Goal: Information Seeking & Learning: Check status

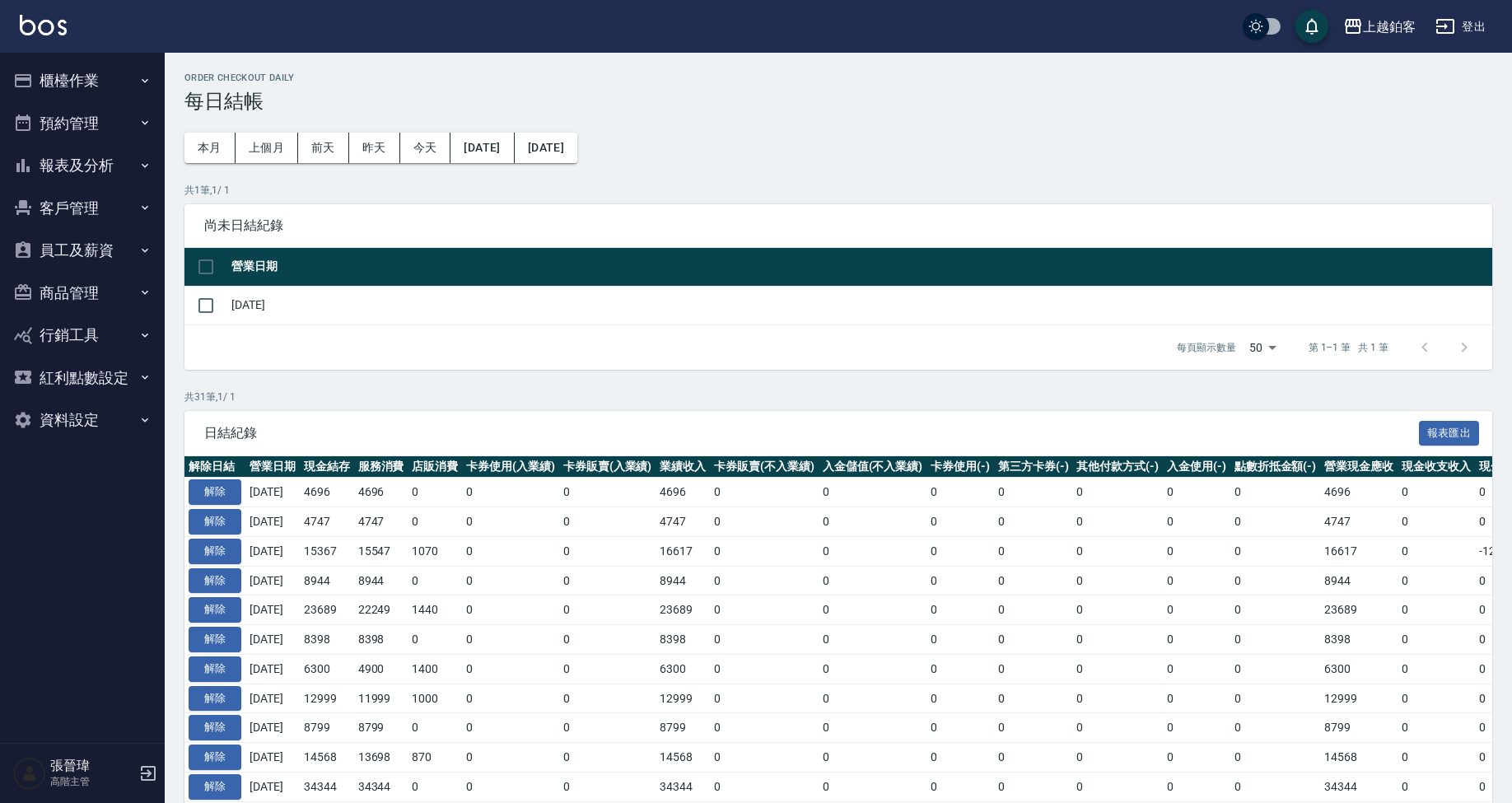
scroll to position [70, 0]
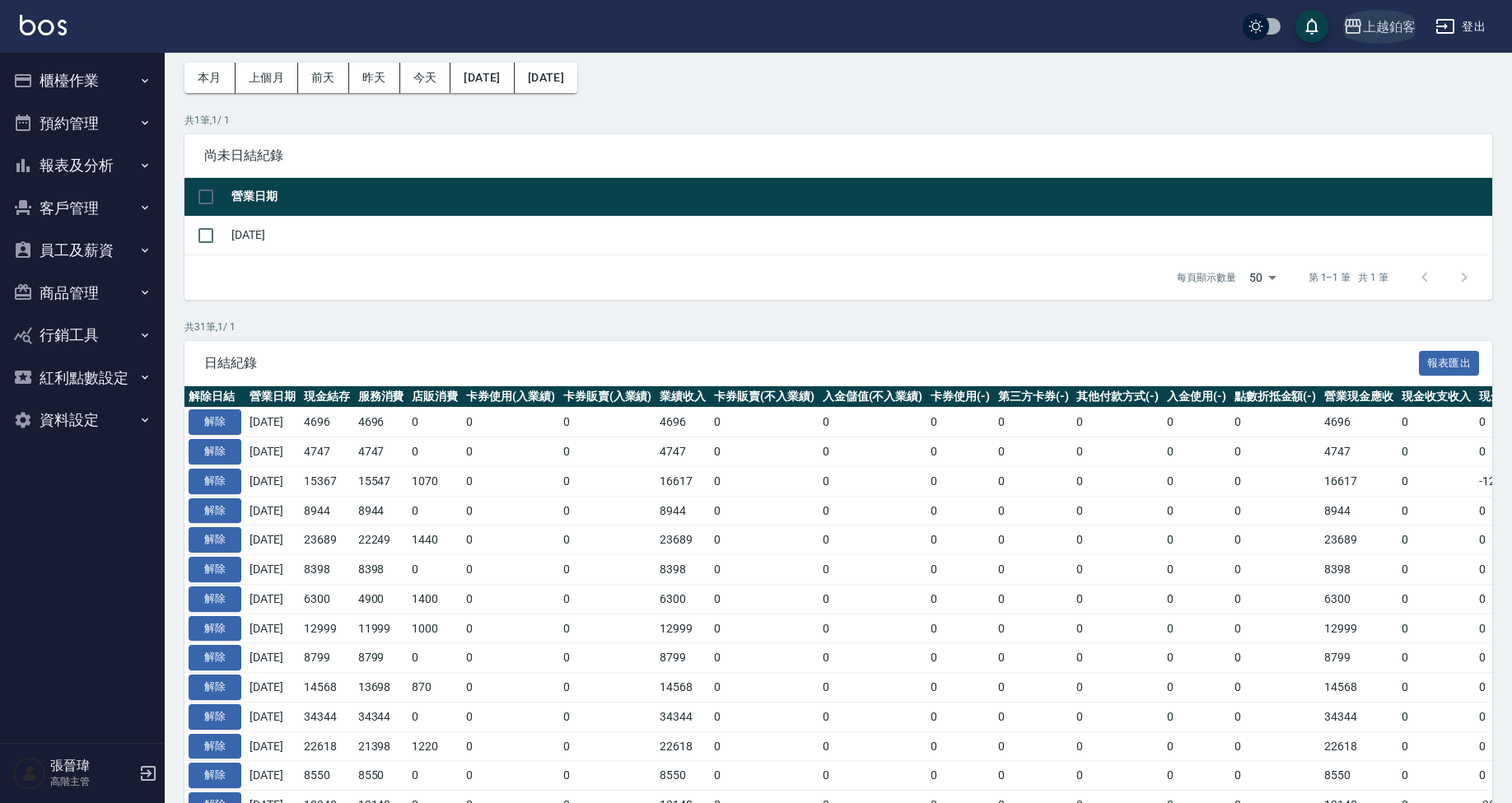
click at [1376, 39] on button "上越鉑客" at bounding box center [1379, 26] width 85 height 34
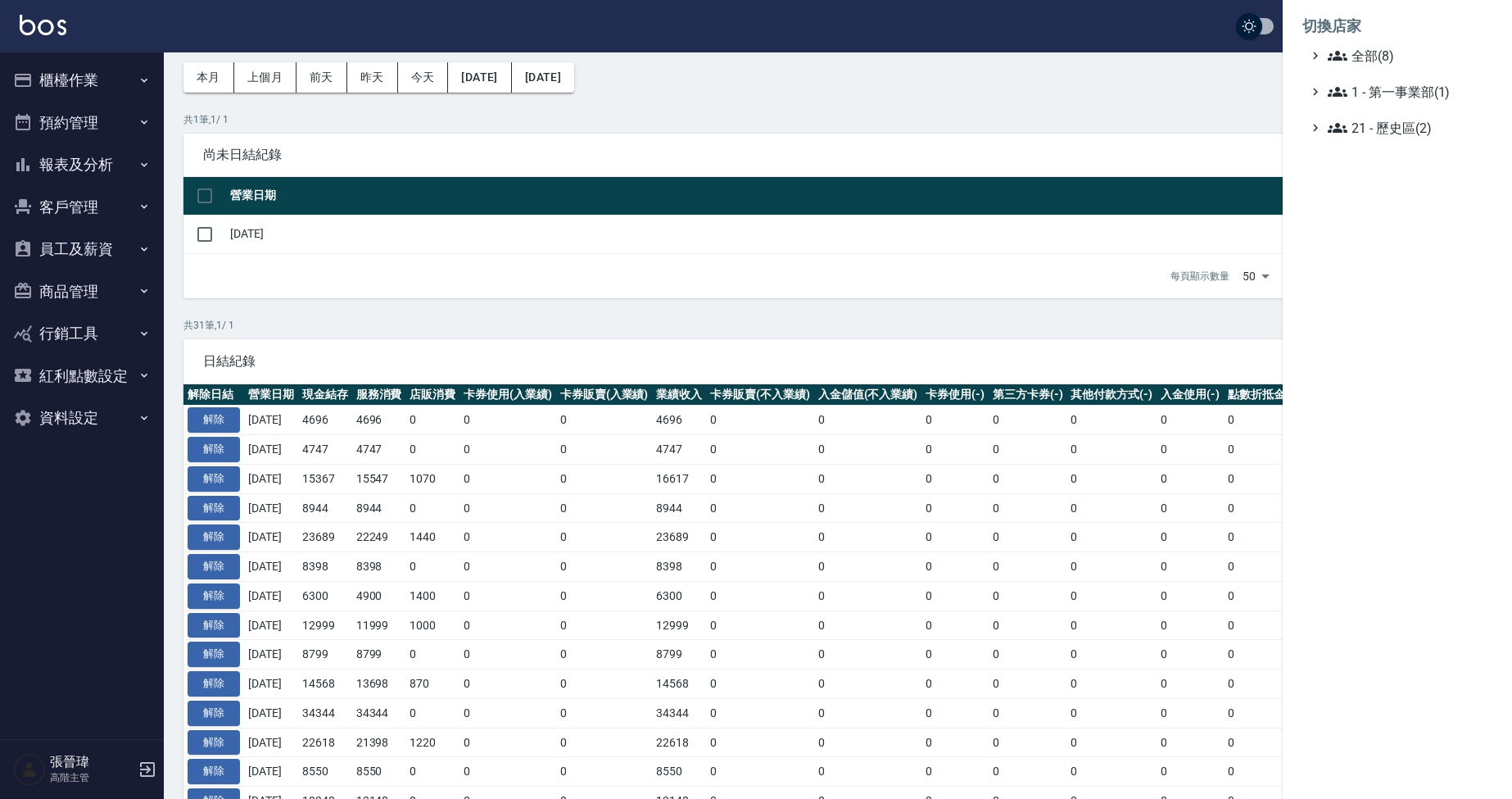
click at [69, 165] on div at bounding box center [756, 400] width 1512 height 799
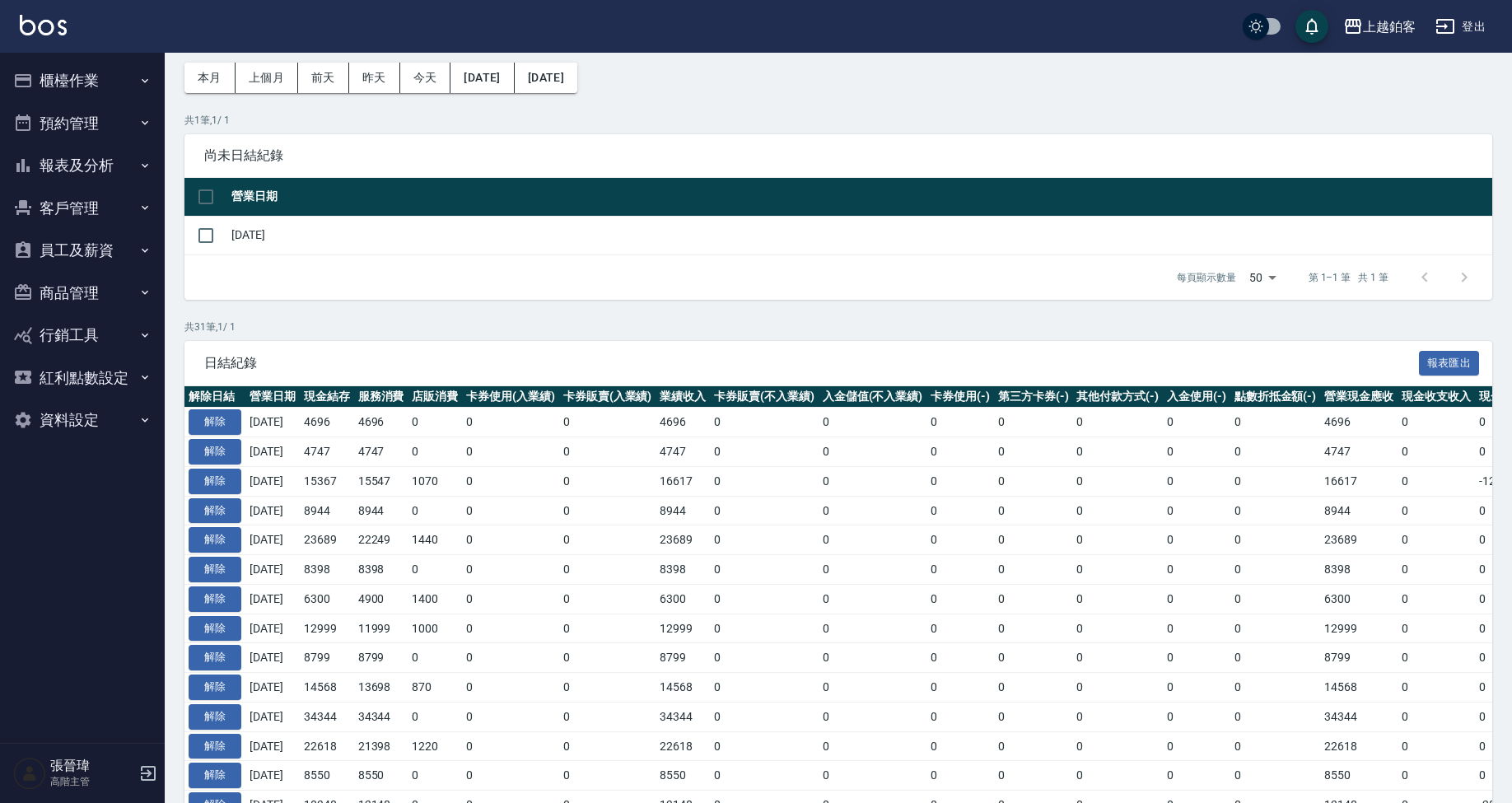
click at [143, 165] on icon "button" at bounding box center [145, 165] width 13 height 13
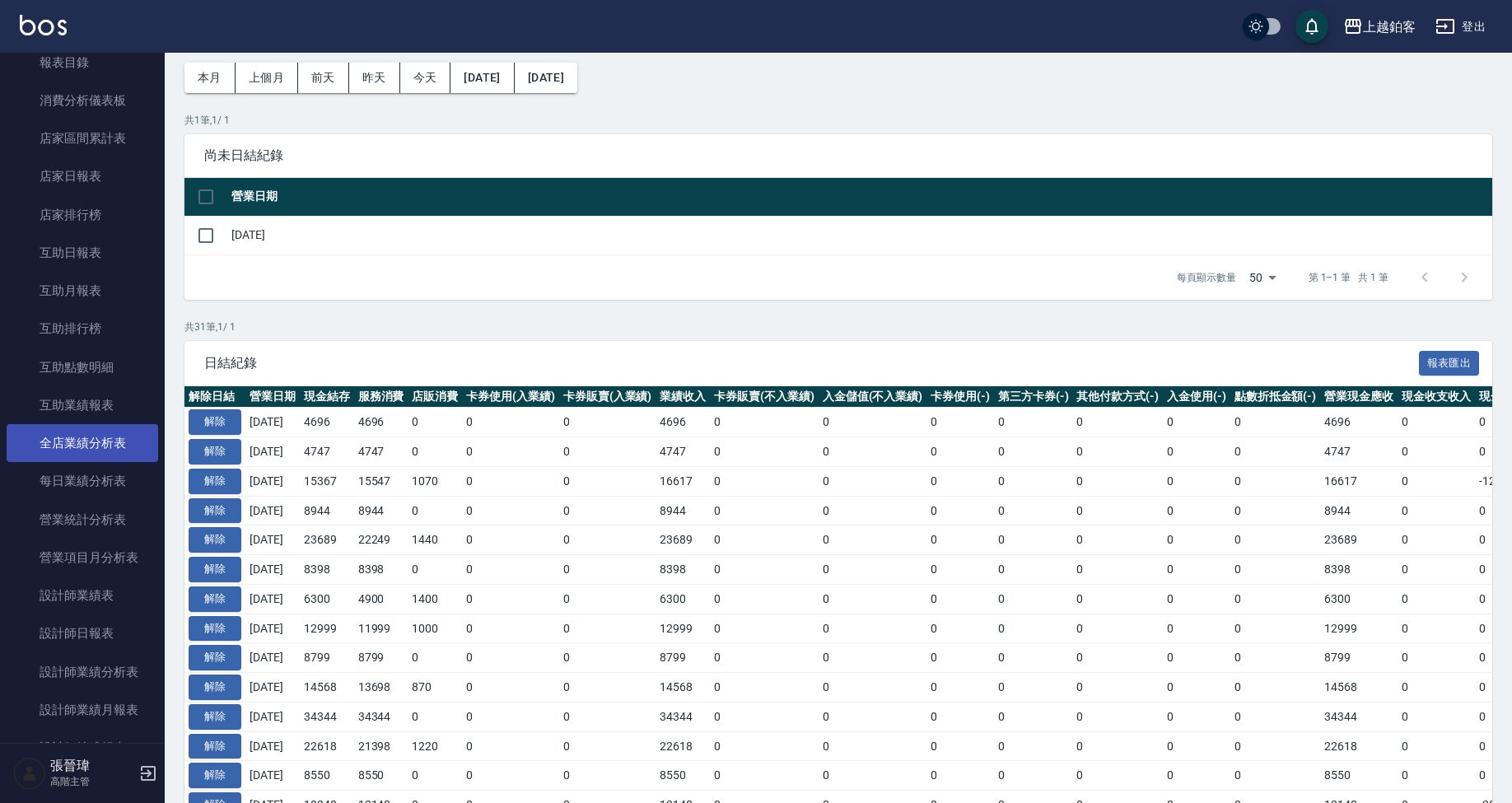
scroll to position [153, 0]
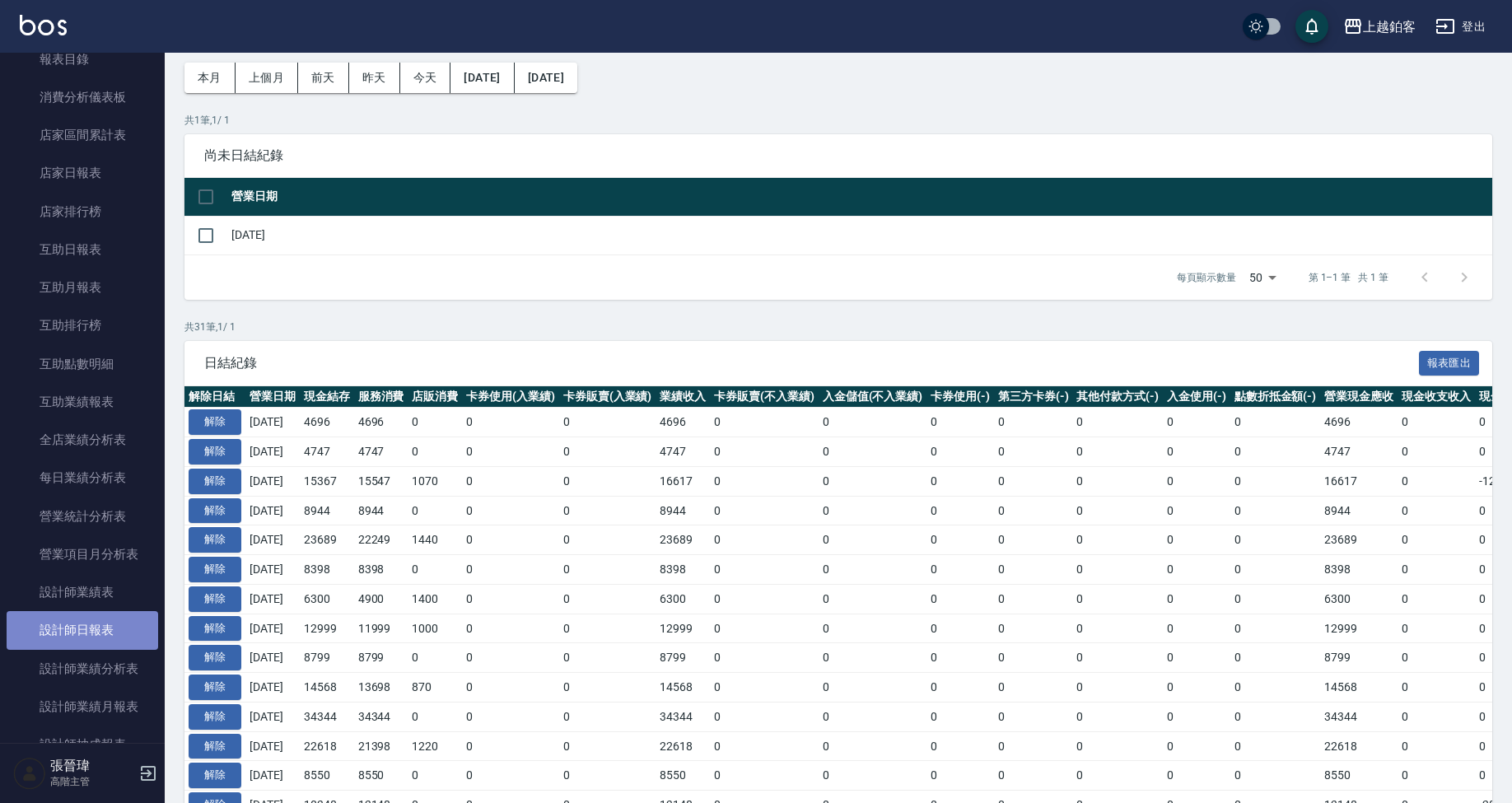
click at [95, 612] on link "設計師日報表" at bounding box center [83, 629] width 152 height 37
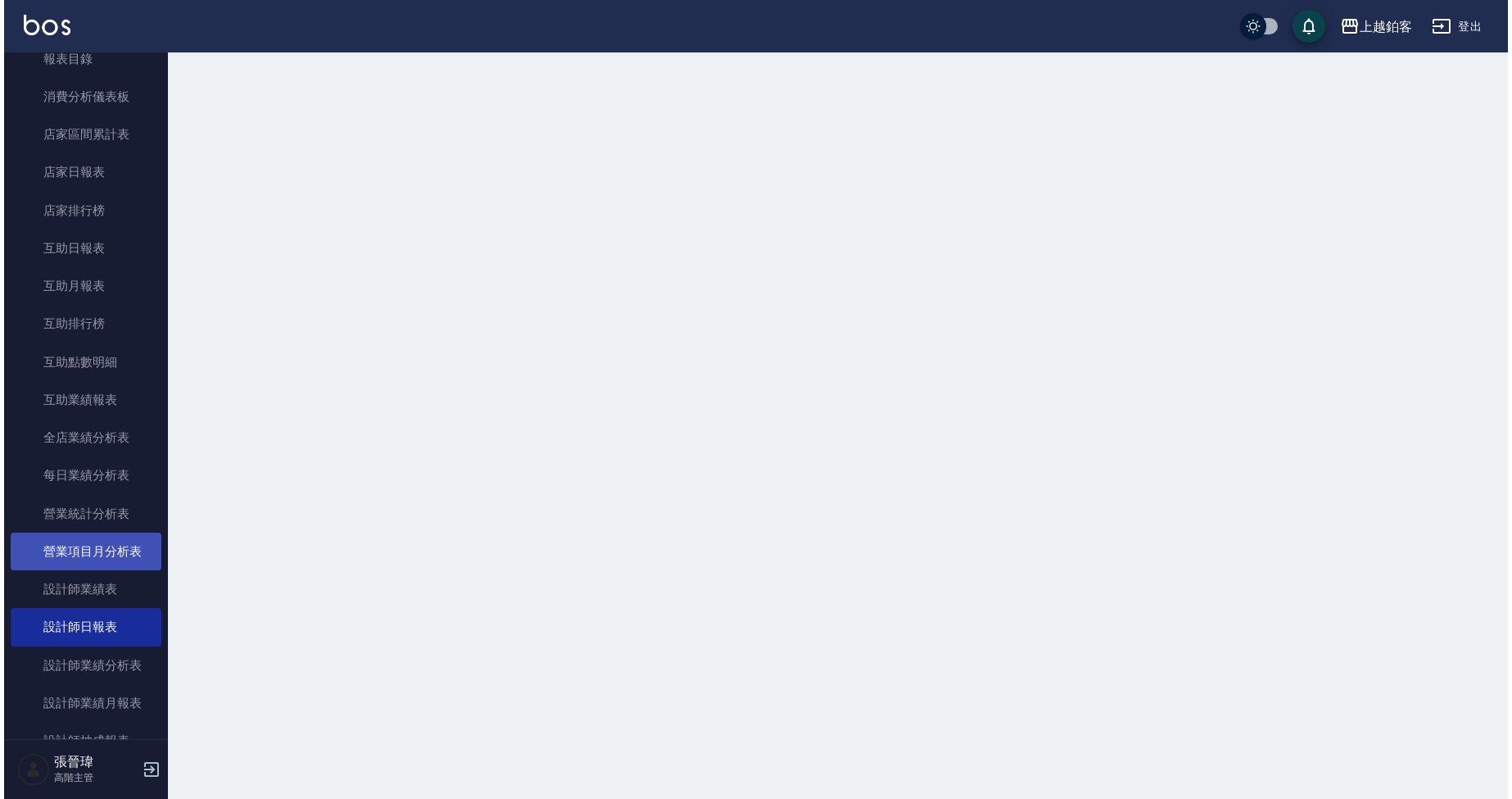
scroll to position [154, 0]
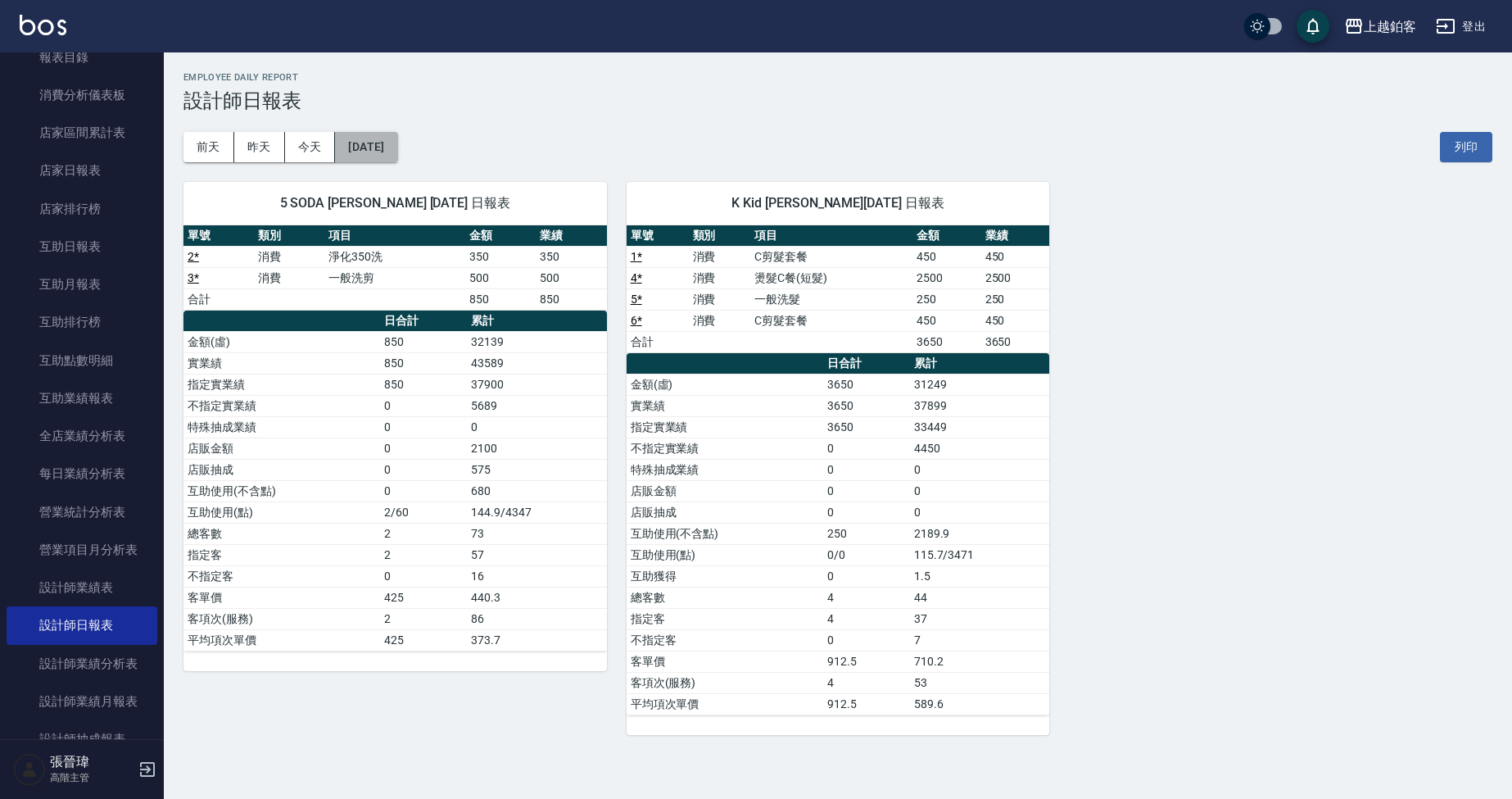
click at [379, 145] on button "[DATE]" at bounding box center [367, 146] width 62 height 30
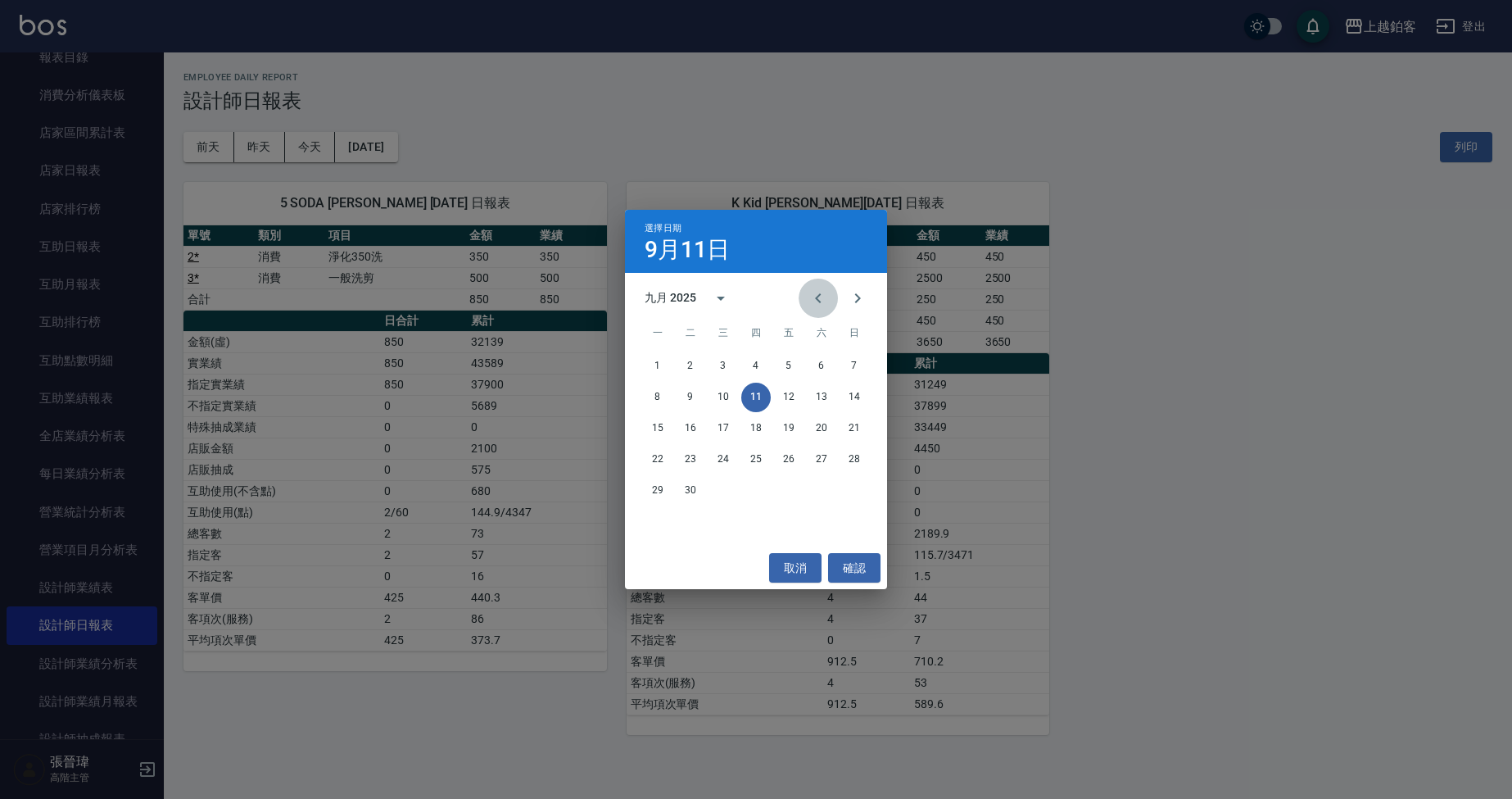
click at [829, 303] on button "Previous month" at bounding box center [818, 297] width 39 height 39
click at [1372, 50] on div "選擇日期 9月11日 八月 2025 一 二 三 四 五 六 日 1 2 3 4 5 6 7 8 9 10 11 12 13 14 15 16 17 18 1…" at bounding box center [756, 400] width 1512 height 799
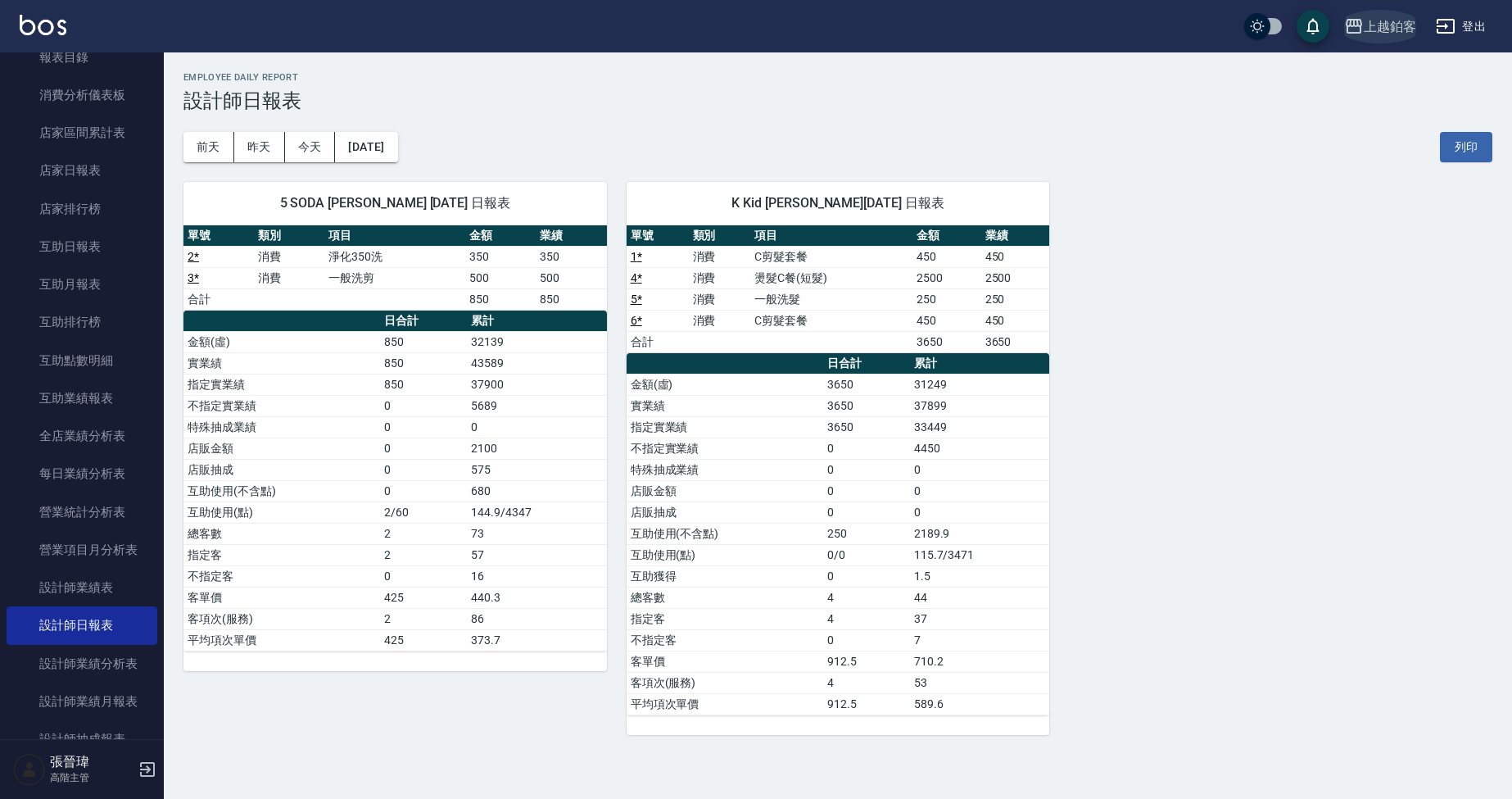
click at [1373, 35] on div "上越鉑客" at bounding box center [1390, 27] width 53 height 21
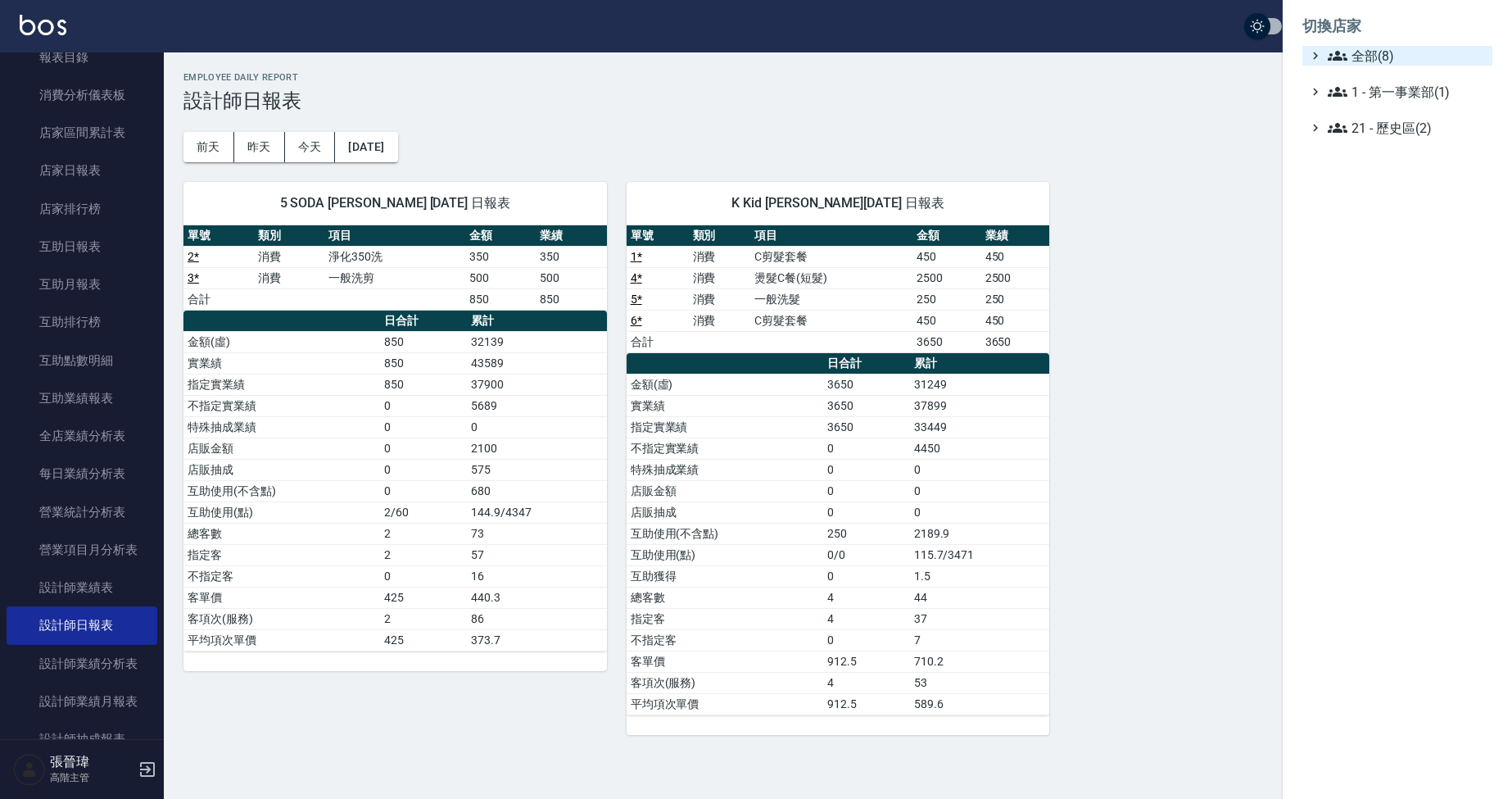
click at [1373, 63] on span "全部(8)" at bounding box center [1406, 55] width 158 height 20
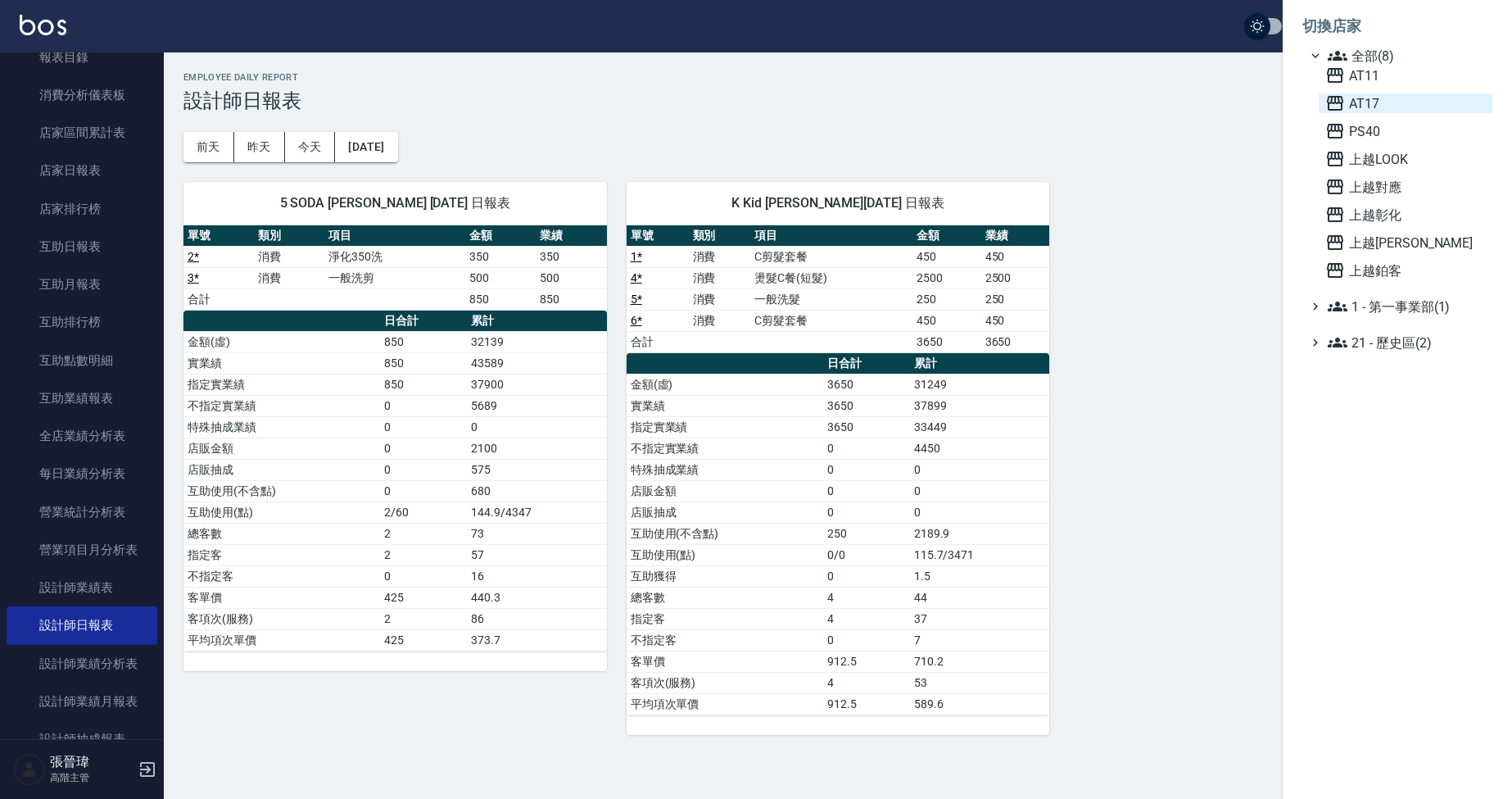
click at [1360, 106] on span "AT17" at bounding box center [1405, 103] width 160 height 20
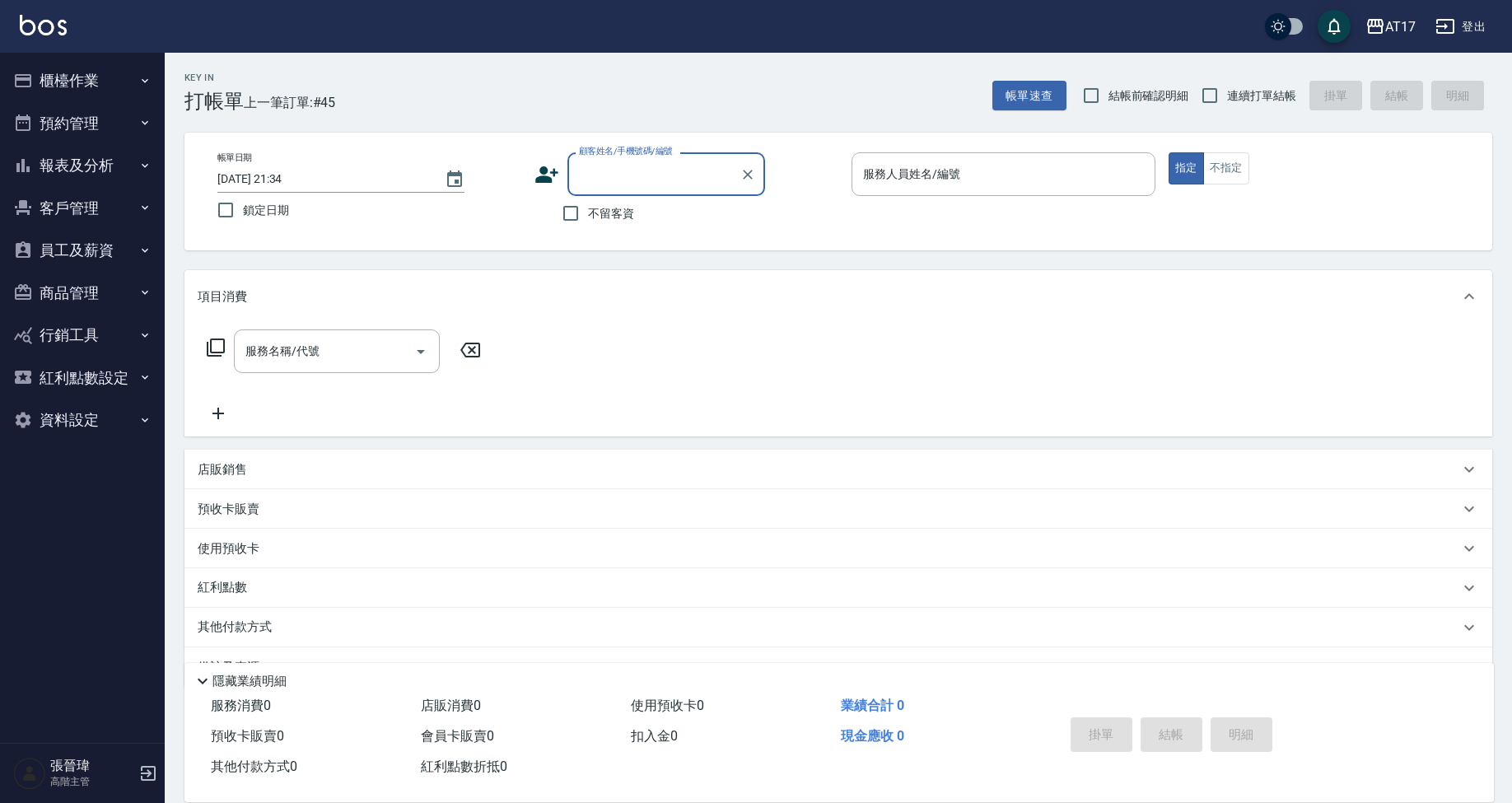
scroll to position [21, 0]
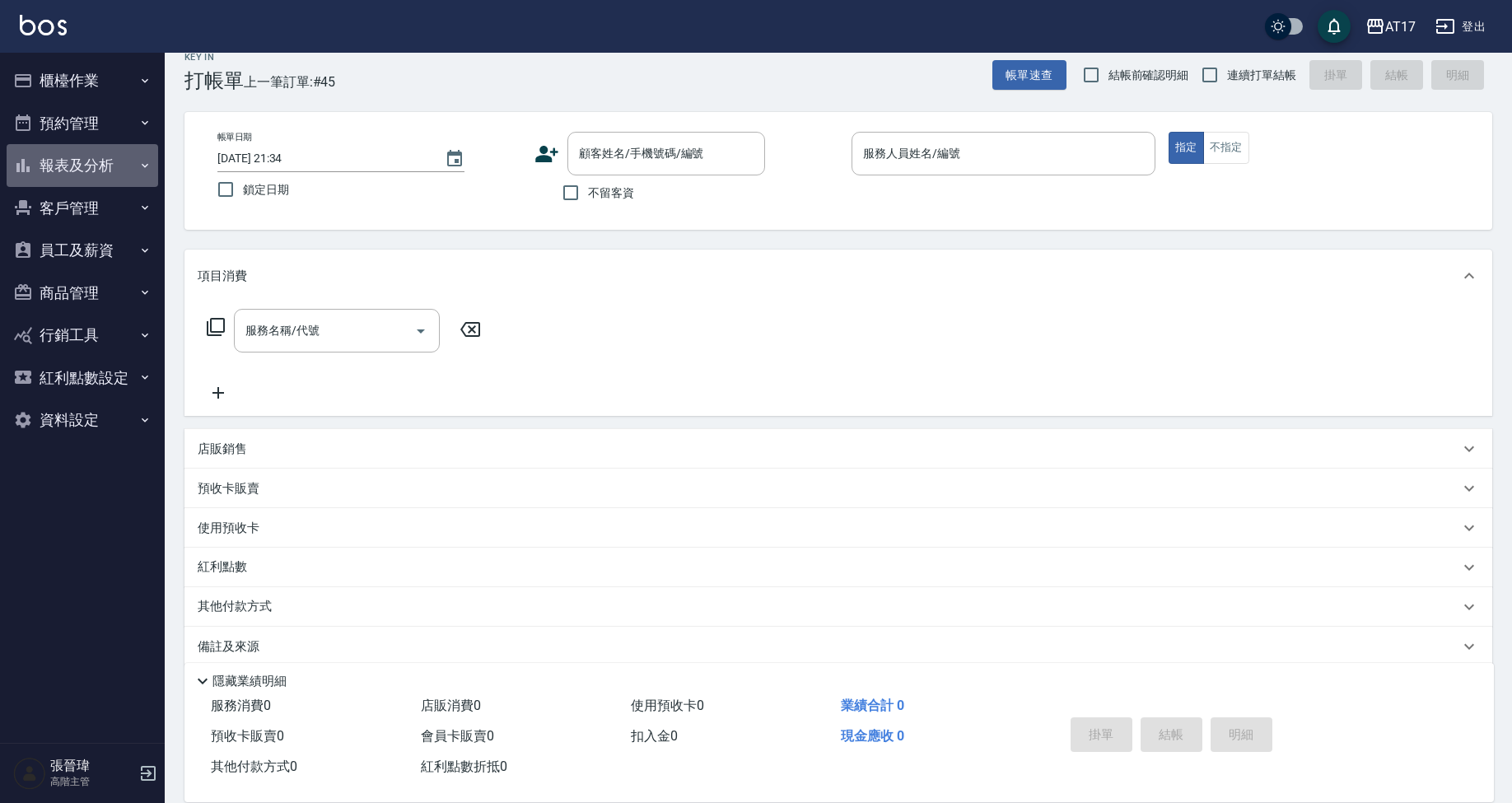
click at [108, 164] on button "報表及分析" at bounding box center [83, 165] width 152 height 43
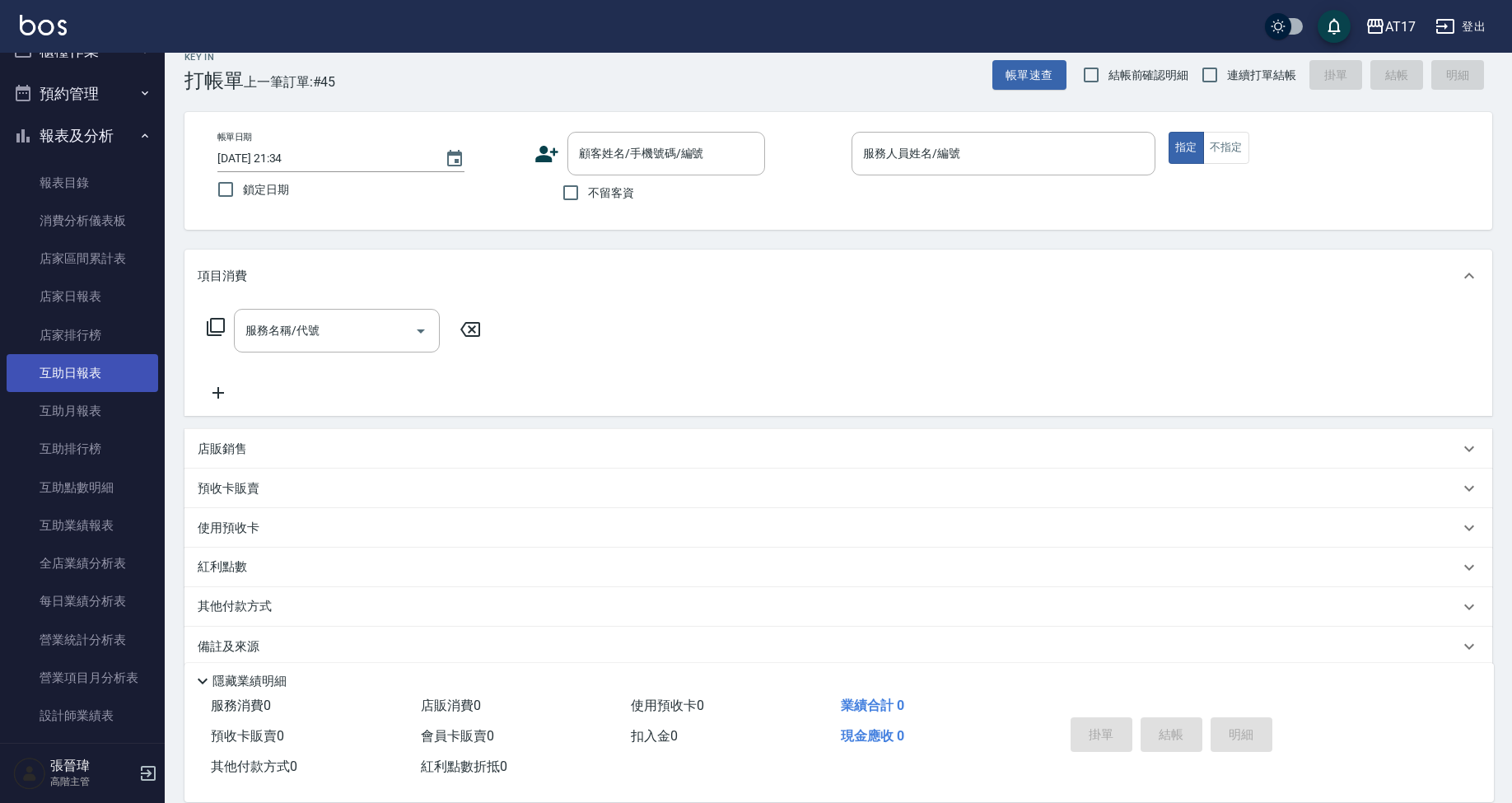
click at [87, 380] on link "互助日報表" at bounding box center [83, 373] width 152 height 37
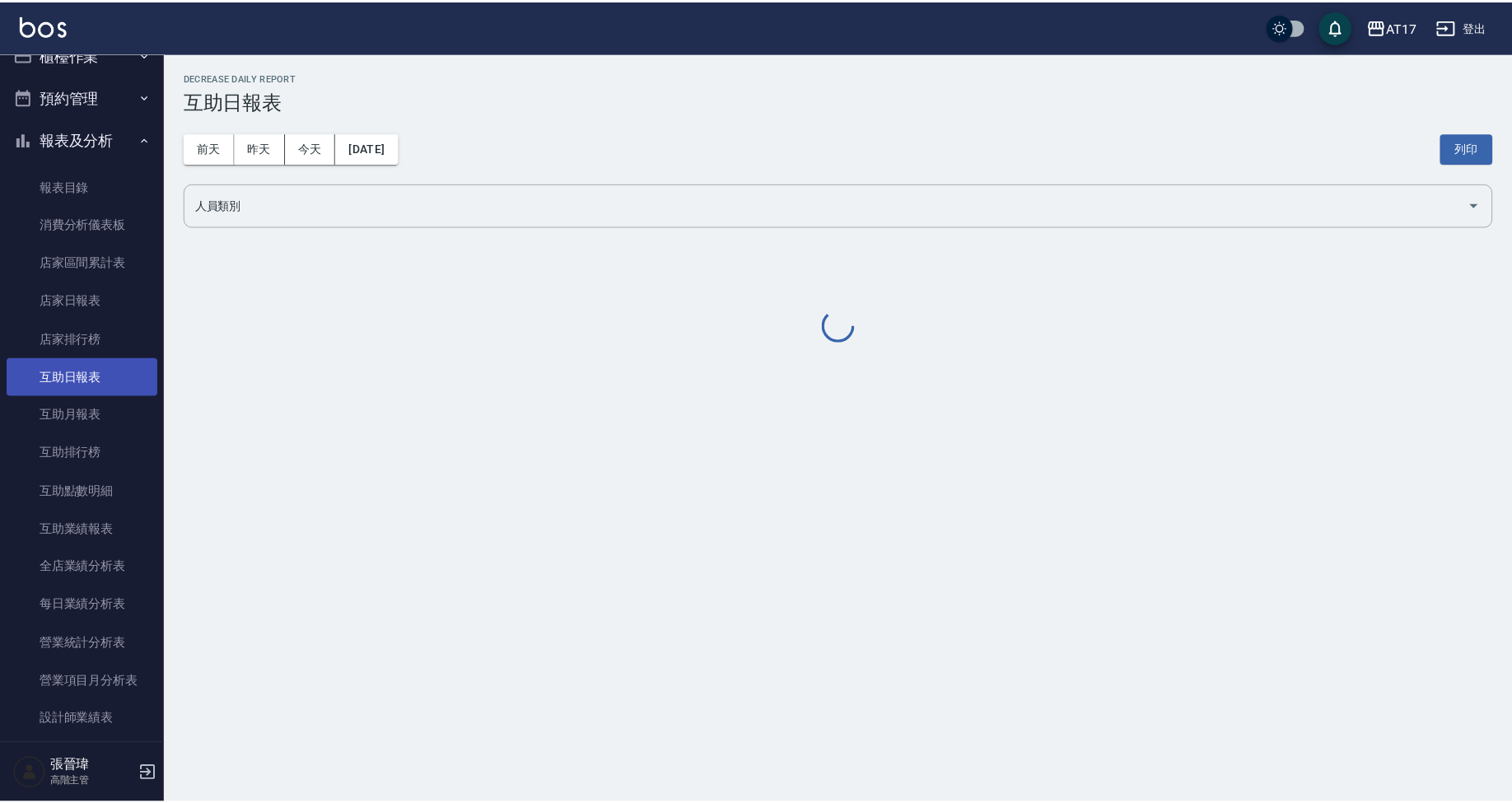
scroll to position [29, 0]
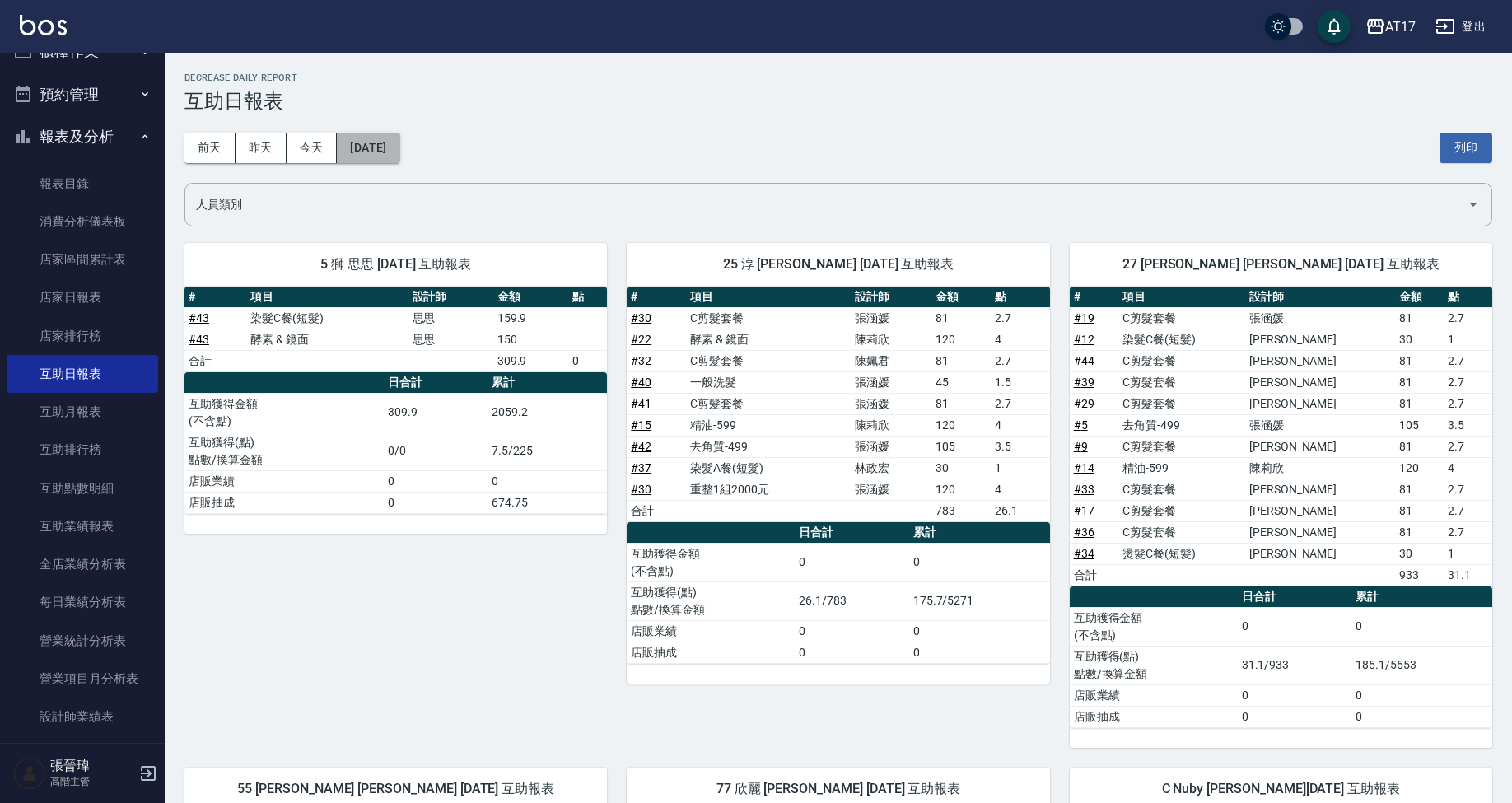
click at [367, 147] on button "[DATE]" at bounding box center [368, 147] width 63 height 30
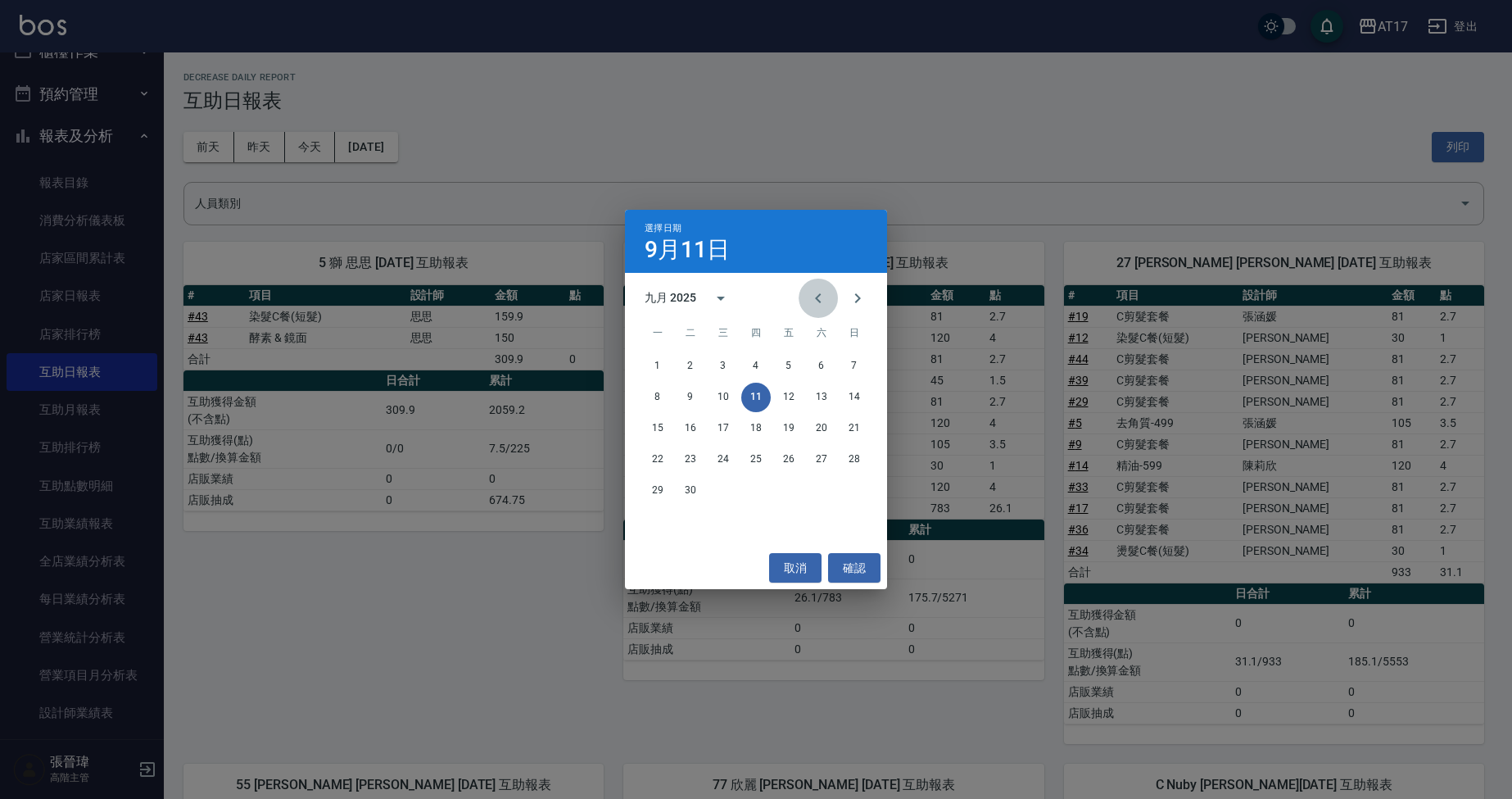
click at [809, 296] on icon "Previous month" at bounding box center [818, 298] width 20 height 20
click at [815, 486] on button "30" at bounding box center [821, 490] width 29 height 29
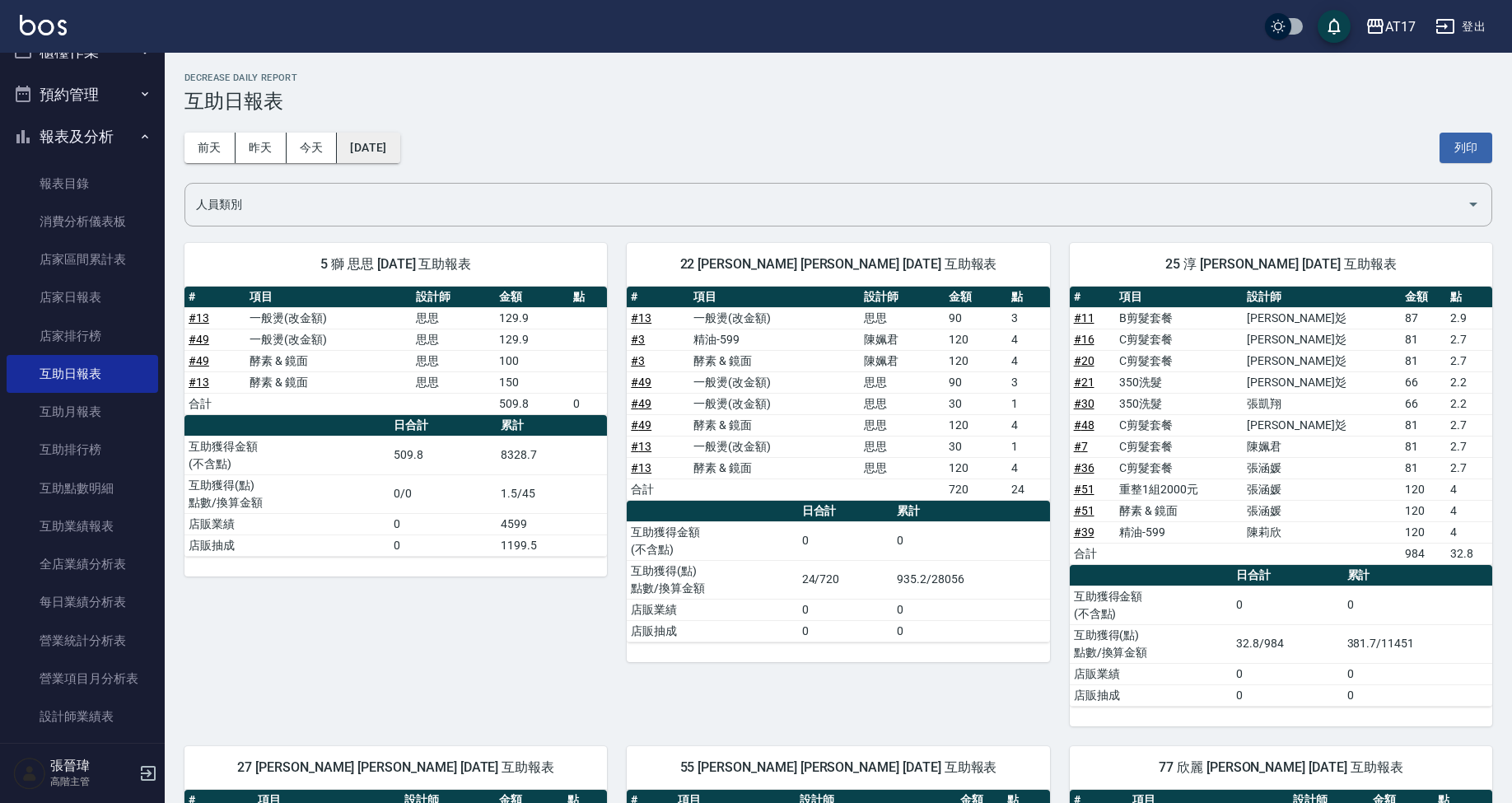
click at [399, 151] on button "[DATE]" at bounding box center [368, 147] width 63 height 30
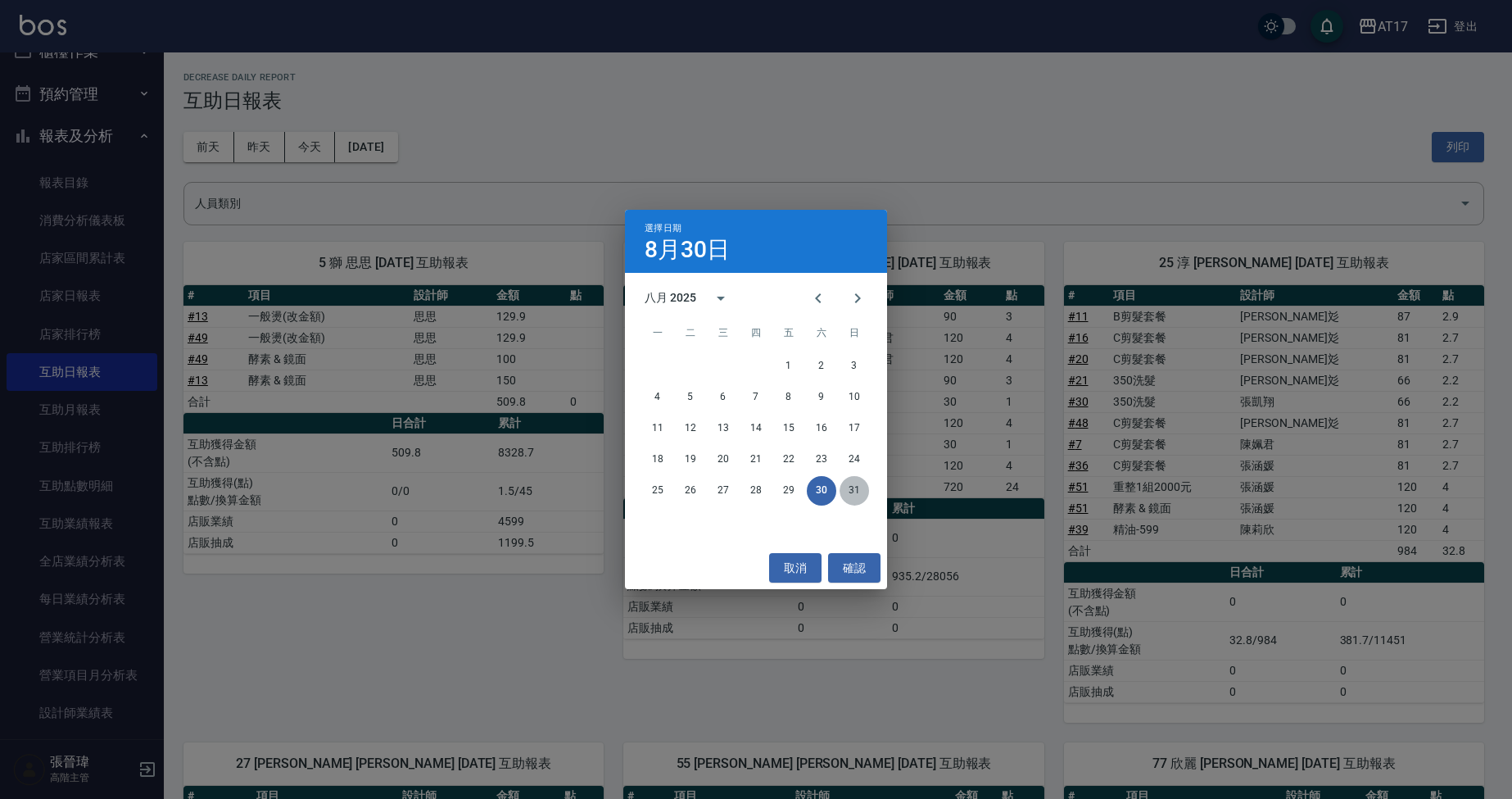
click at [853, 485] on button "31" at bounding box center [854, 490] width 29 height 29
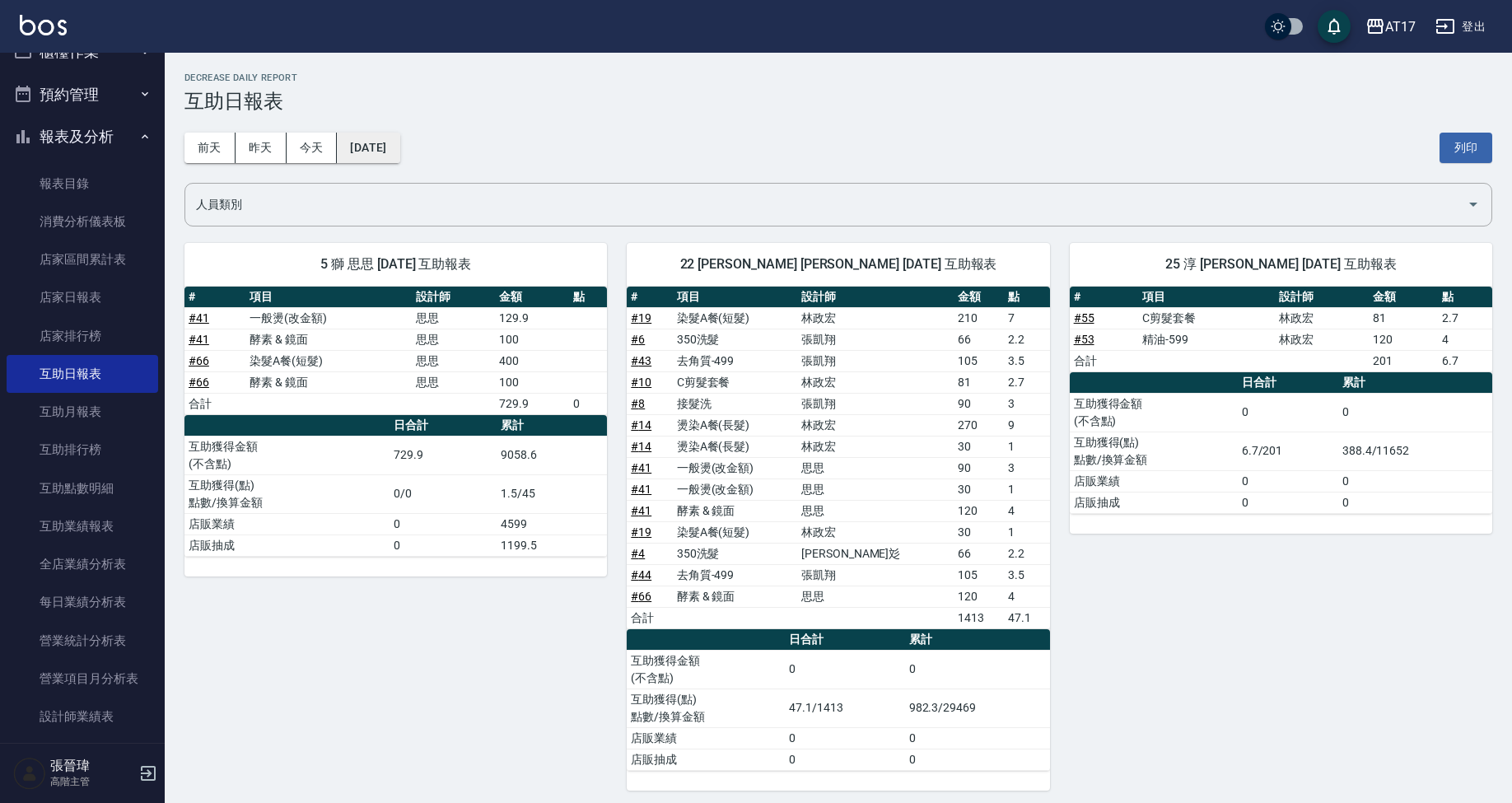
click at [388, 157] on button "[DATE]" at bounding box center [368, 147] width 63 height 30
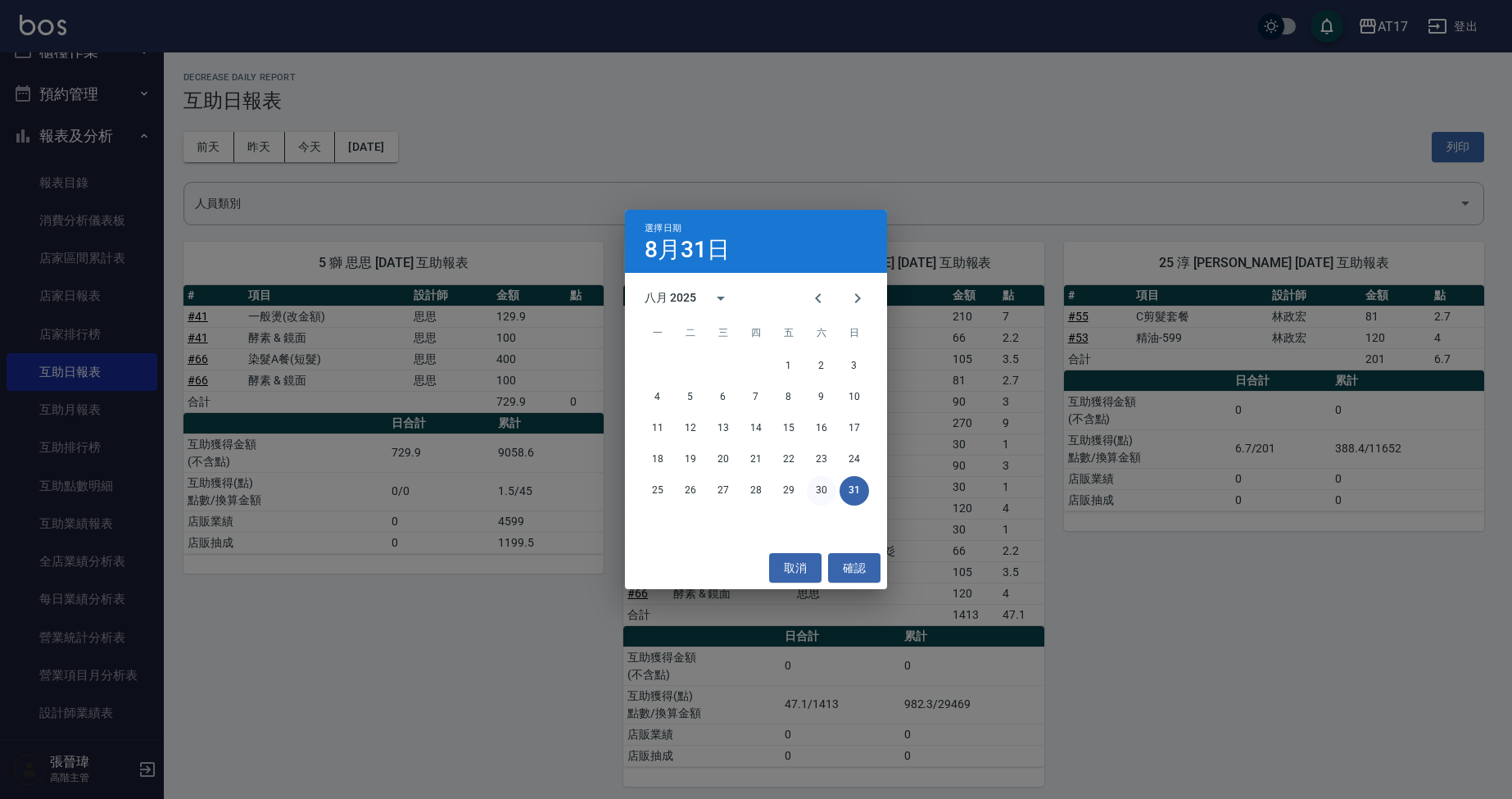
click at [821, 481] on button "30" at bounding box center [821, 490] width 29 height 29
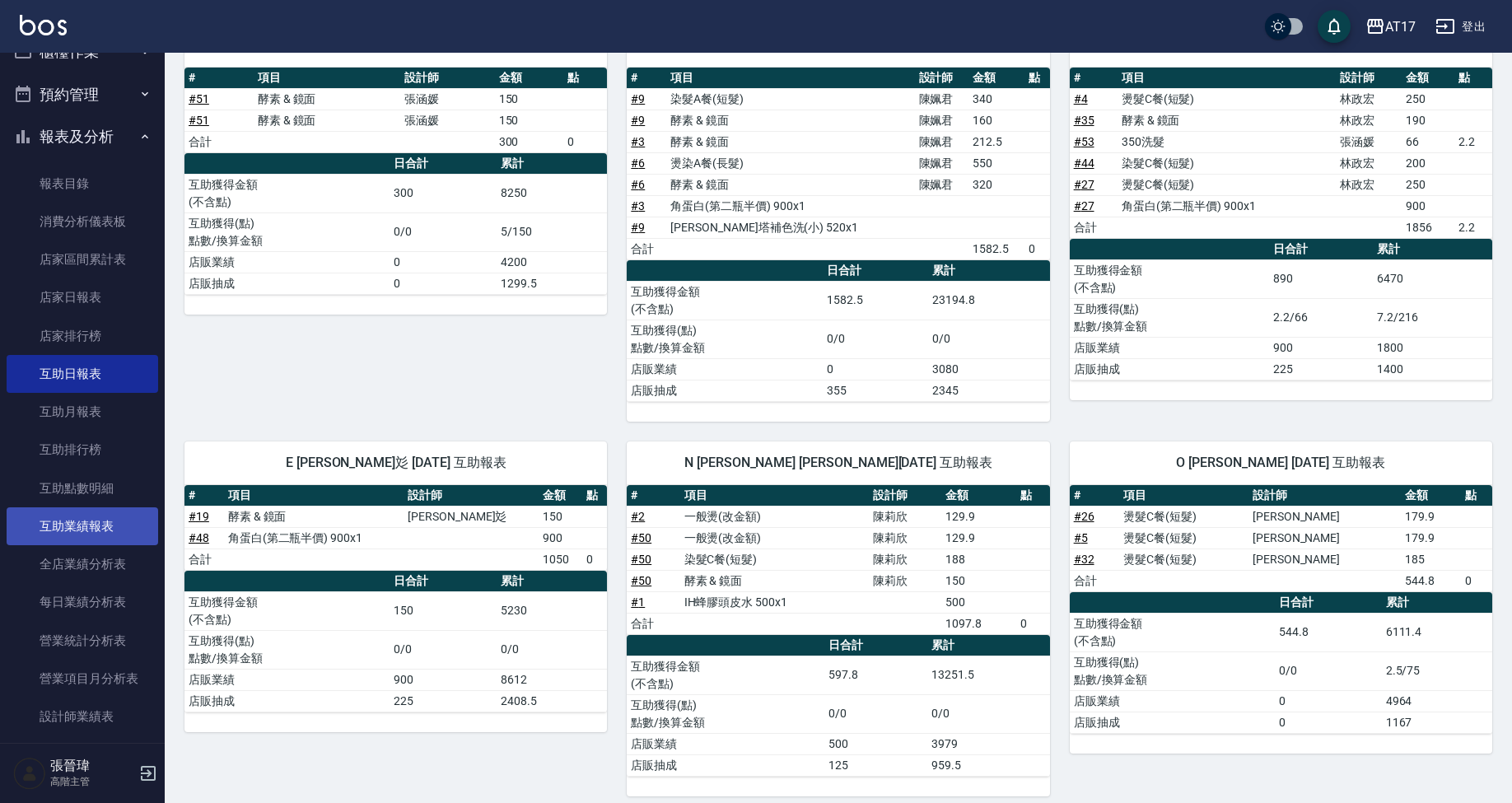
scroll to position [1399, 0]
